Goal: Task Accomplishment & Management: Manage account settings

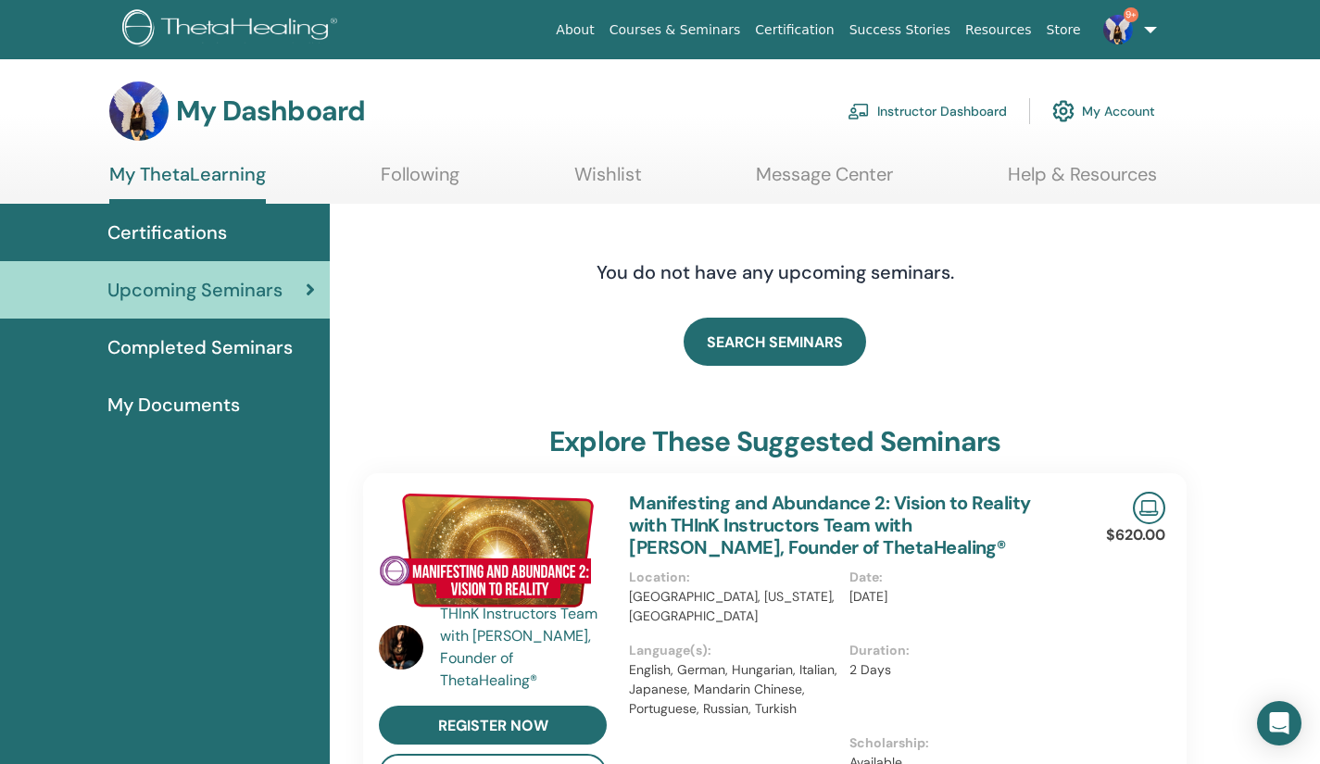
click at [968, 109] on link "Instructor Dashboard" at bounding box center [926, 111] width 159 height 41
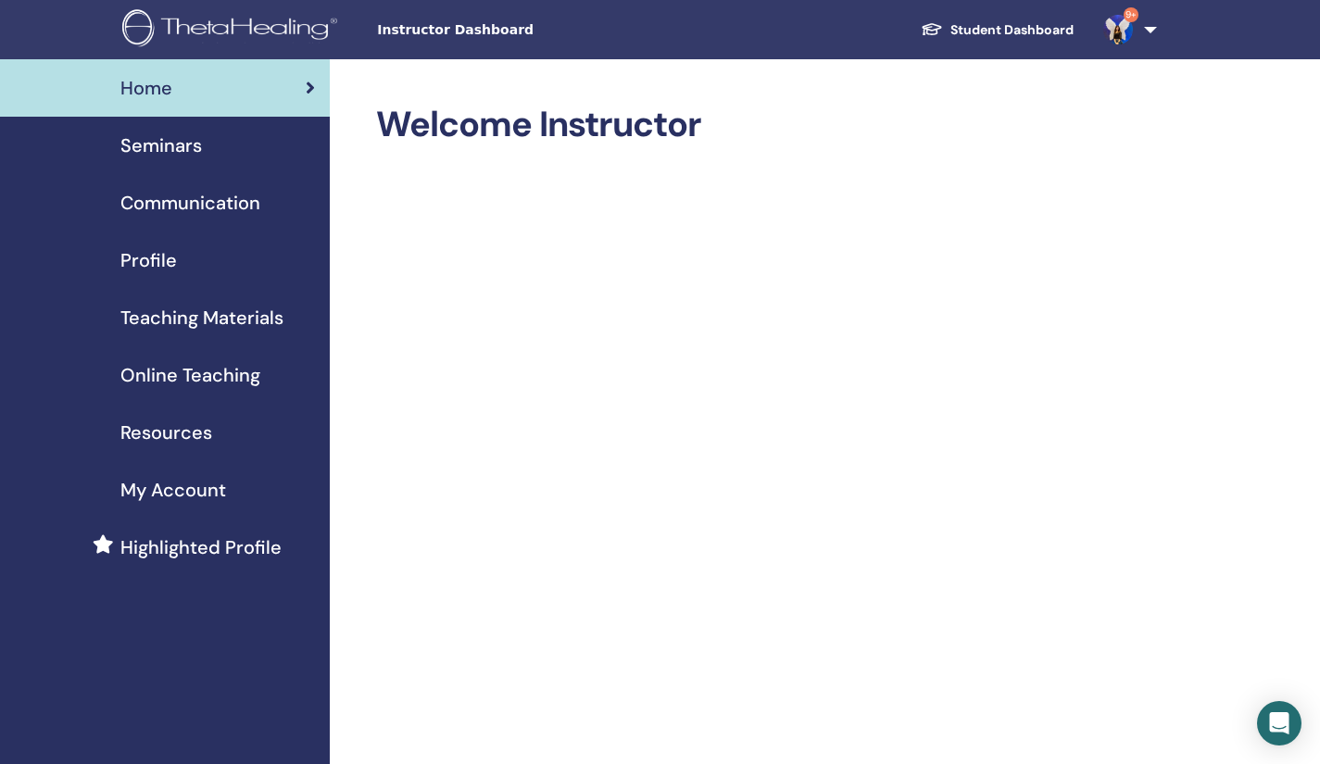
click at [214, 148] on div "Seminars" at bounding box center [165, 145] width 300 height 28
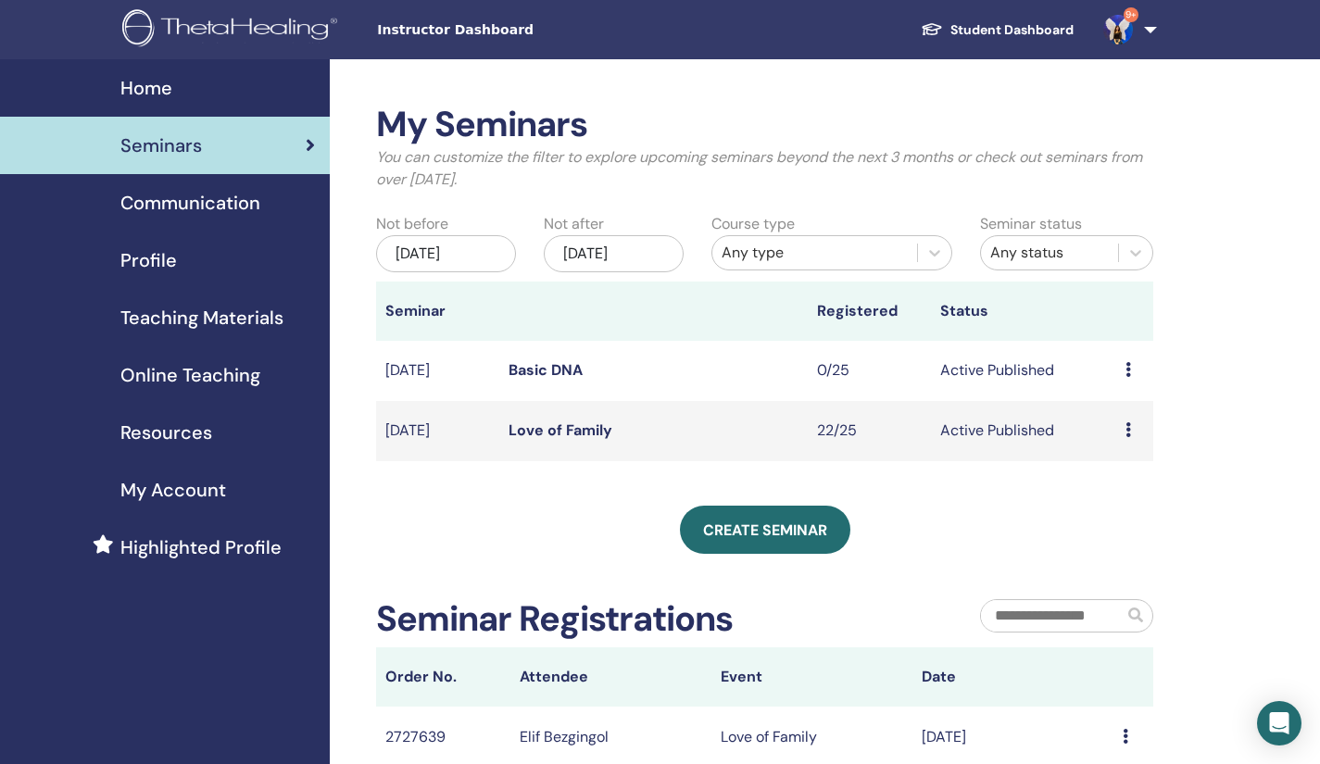
click at [549, 431] on link "Love of Family" at bounding box center [560, 429] width 104 height 19
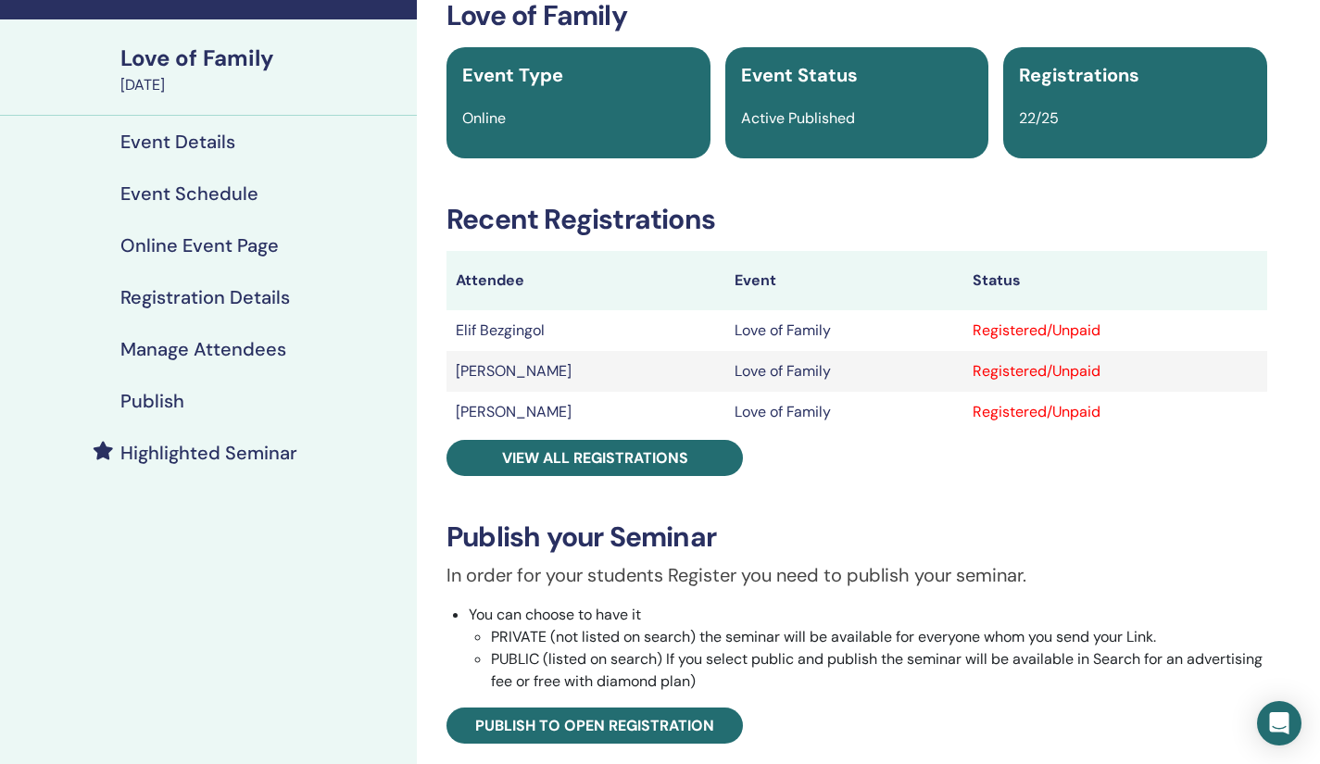
scroll to position [144, 0]
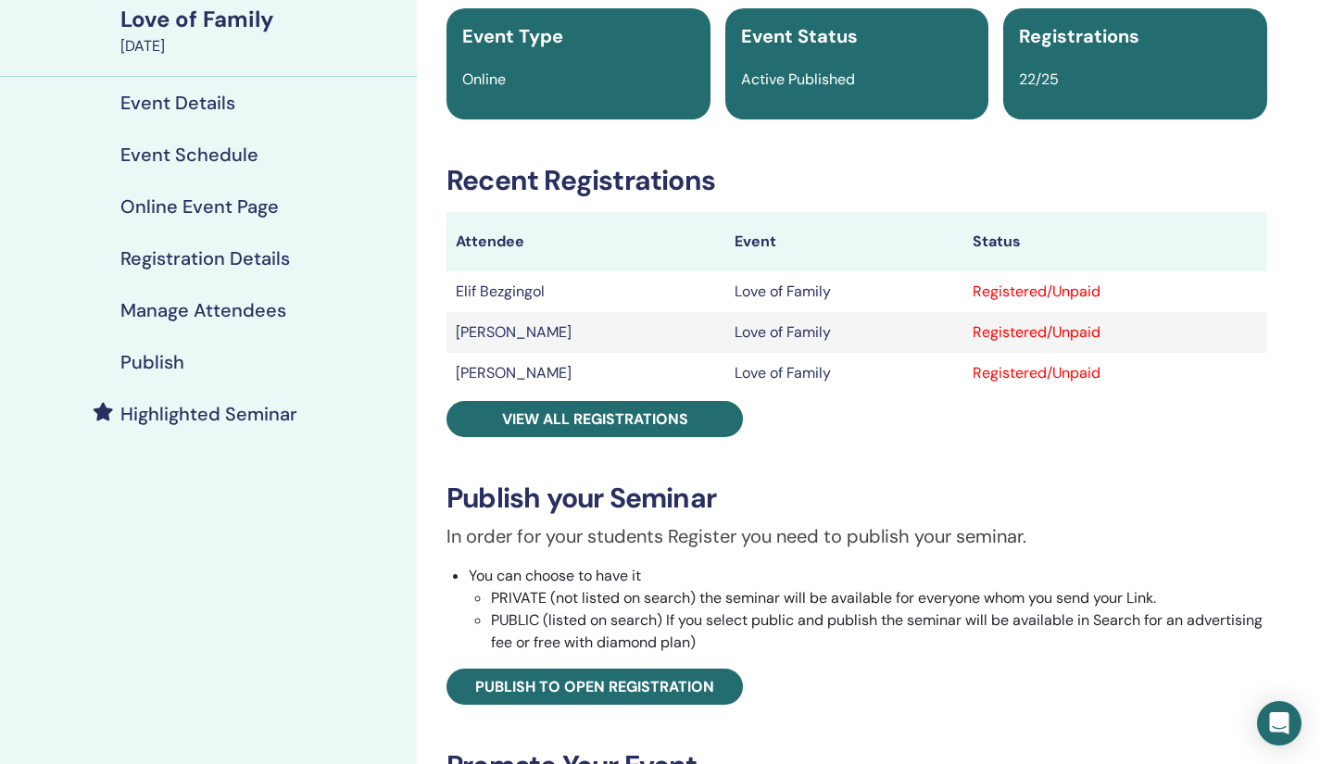
click at [549, 431] on link "View all registrations" at bounding box center [594, 419] width 296 height 36
